Goal: Task Accomplishment & Management: Manage account settings

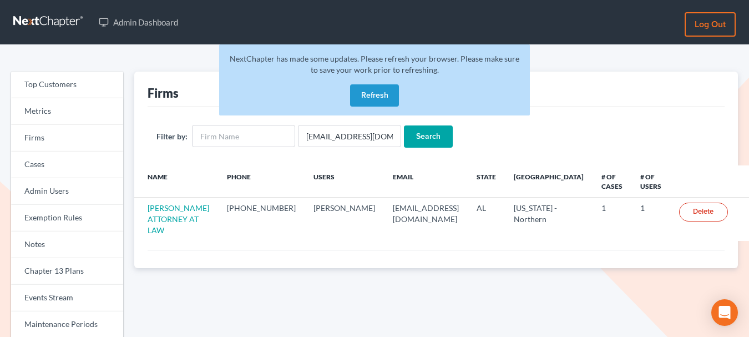
click at [382, 97] on button "Refresh" at bounding box center [374, 95] width 49 height 22
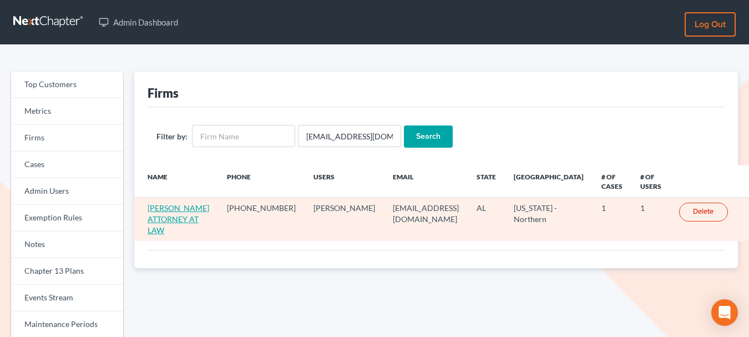
click at [195, 211] on link "[PERSON_NAME] ATTORNEY AT LAW" at bounding box center [179, 219] width 62 height 32
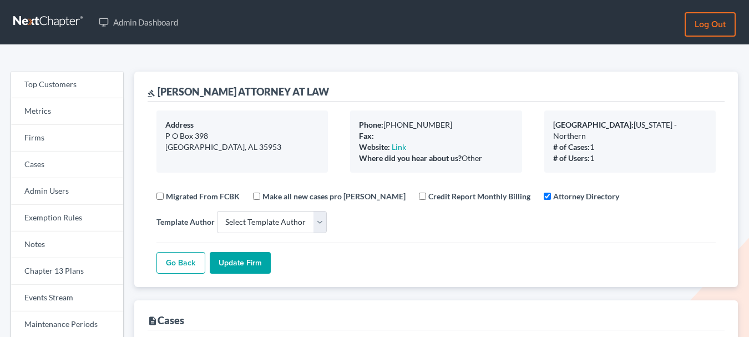
select select
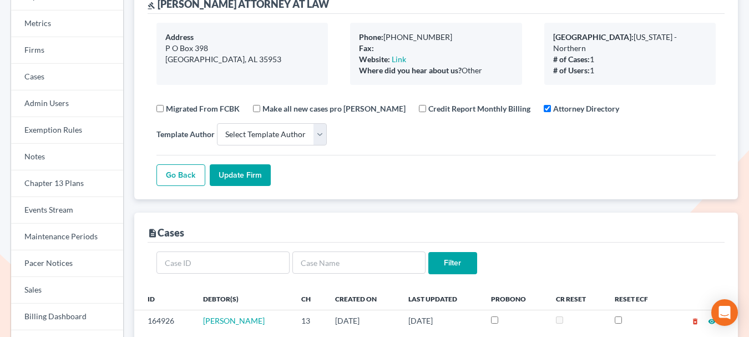
scroll to position [42, 0]
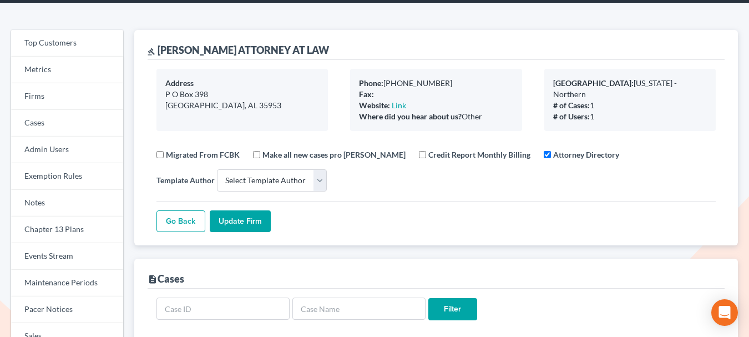
click at [206, 49] on div "gavel FRED W. TEAGUE ATTORNEY AT LAW" at bounding box center [238, 49] width 181 height 13
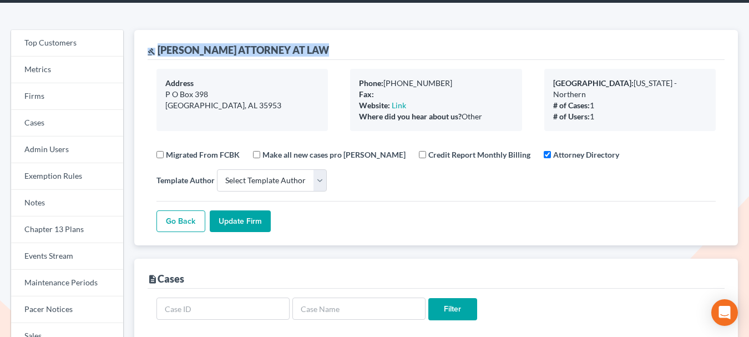
click at [206, 49] on div "gavel FRED W. TEAGUE ATTORNEY AT LAW" at bounding box center [238, 49] width 181 height 13
copy div "gavel FRED W. TEAGUE ATTORNEY AT LAW"
click at [298, 48] on div "gavel FRED W. TEAGUE ATTORNEY AT LAW" at bounding box center [238, 49] width 181 height 13
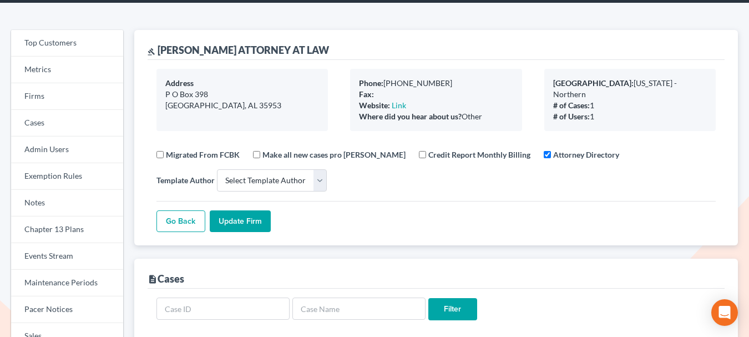
drag, startPoint x: 332, startPoint y: 49, endPoint x: 158, endPoint y: 48, distance: 174.1
click at [158, 48] on div "gavel FRED W. TEAGUE ATTORNEY AT LAW" at bounding box center [436, 45] width 577 height 30
copy div "[PERSON_NAME] ATTORNEY AT LAW"
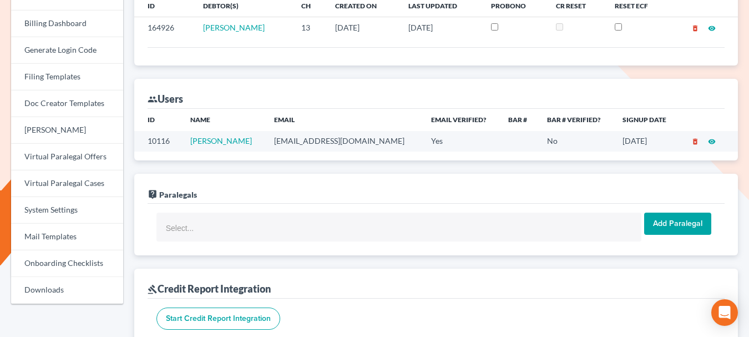
scroll to position [380, 0]
click at [695, 142] on icon "delete_forever" at bounding box center [695, 142] width 8 height 8
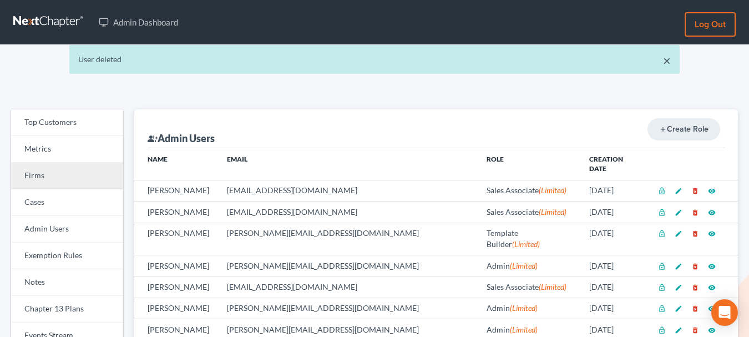
click at [59, 178] on link "Firms" at bounding box center [67, 175] width 112 height 27
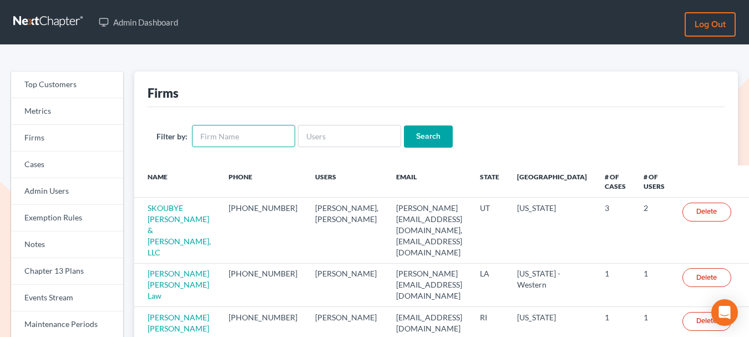
click at [260, 138] on input "text" at bounding box center [243, 136] width 103 height 22
paste input "[PERSON_NAME] ATTORNEY AT LAW"
type input "[PERSON_NAME] ATTORNEY AT LAW"
click at [414, 134] on input "Search" at bounding box center [428, 136] width 49 height 22
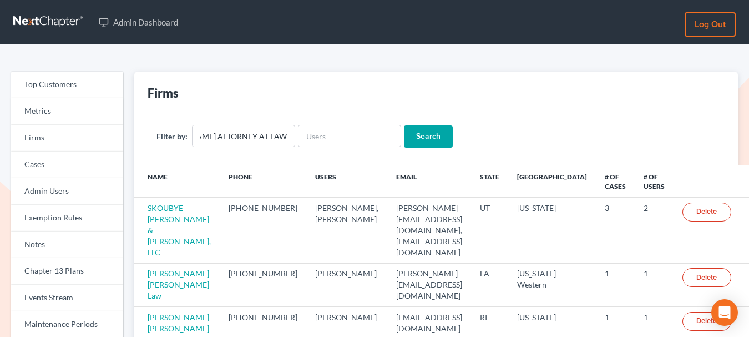
scroll to position [0, 0]
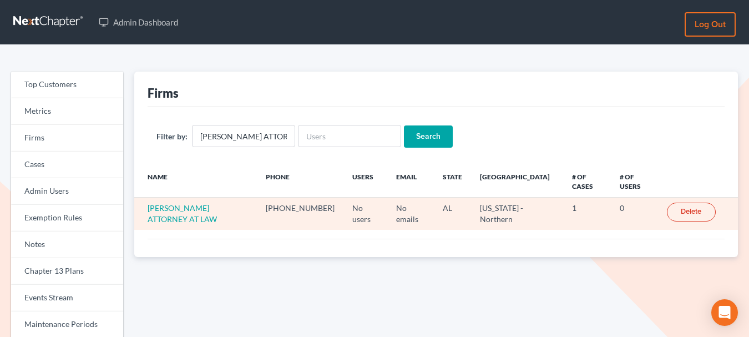
click at [677, 210] on link "Delete" at bounding box center [691, 211] width 49 height 19
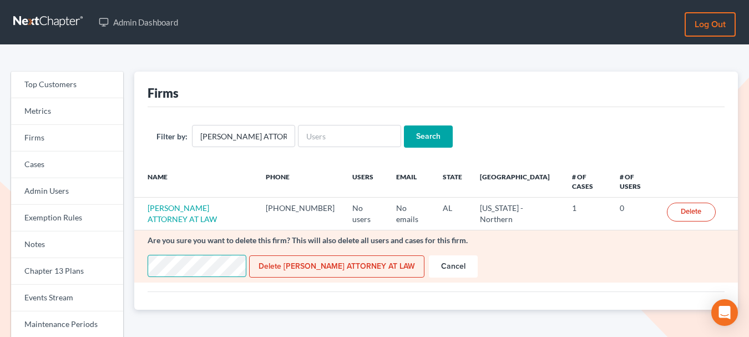
click at [309, 268] on input "Delete [PERSON_NAME] ATTORNEY AT LAW" at bounding box center [336, 266] width 175 height 22
type input "Deleting..."
